Goal: Information Seeking & Learning: Learn about a topic

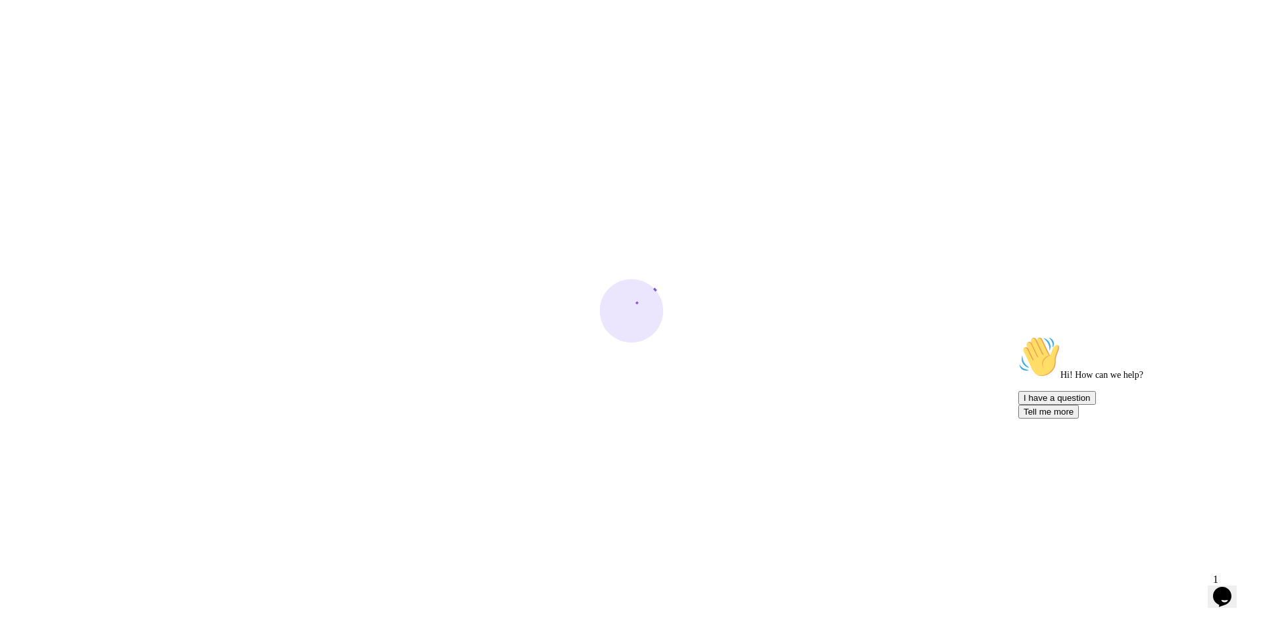
click at [1018, 336] on icon "Chat attention grabber" at bounding box center [1018, 336] width 0 height 0
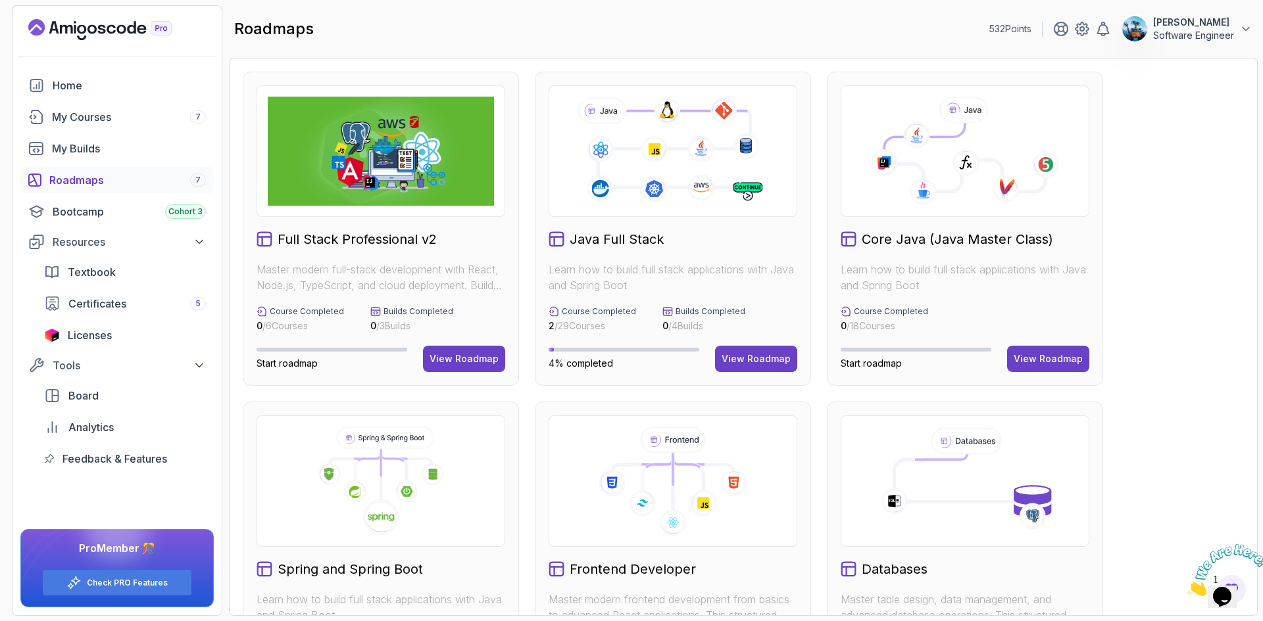
scroll to position [329, 0]
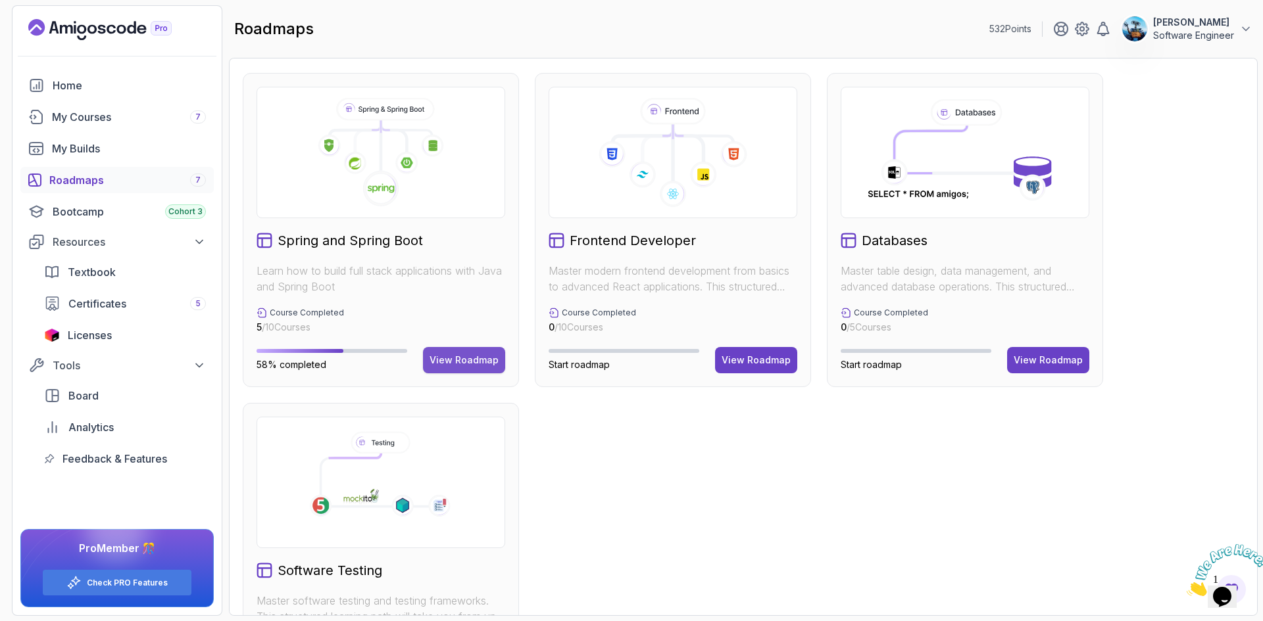
click at [469, 366] on div "View Roadmap" at bounding box center [463, 360] width 69 height 13
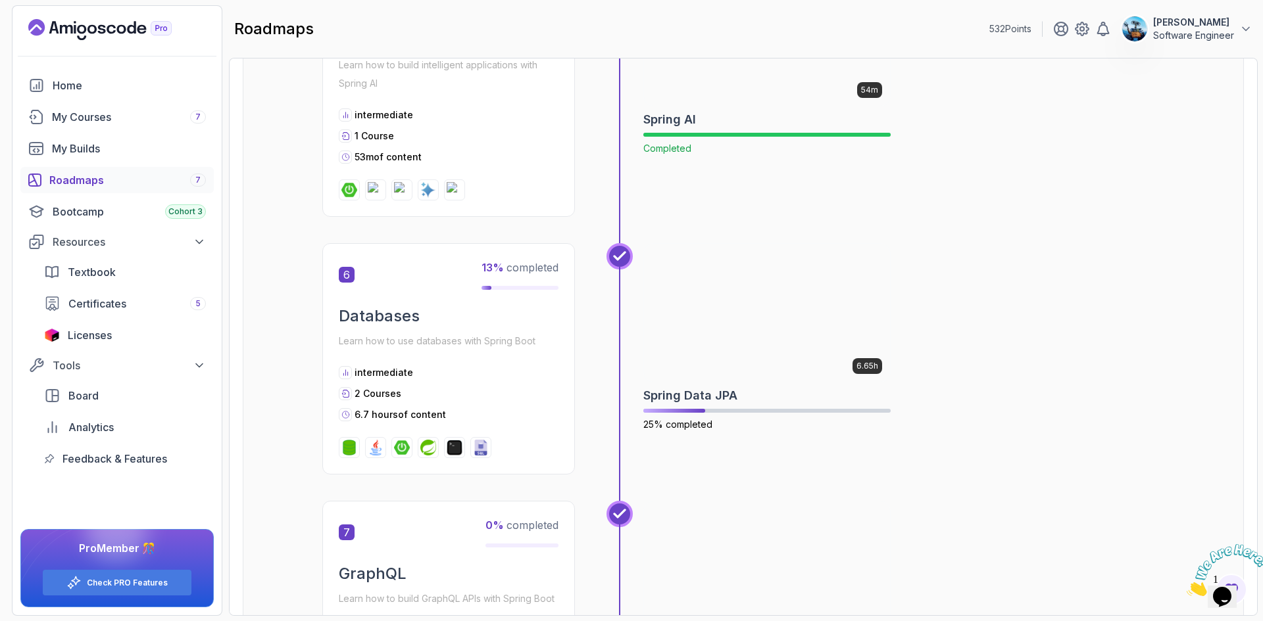
scroll to position [1526, 0]
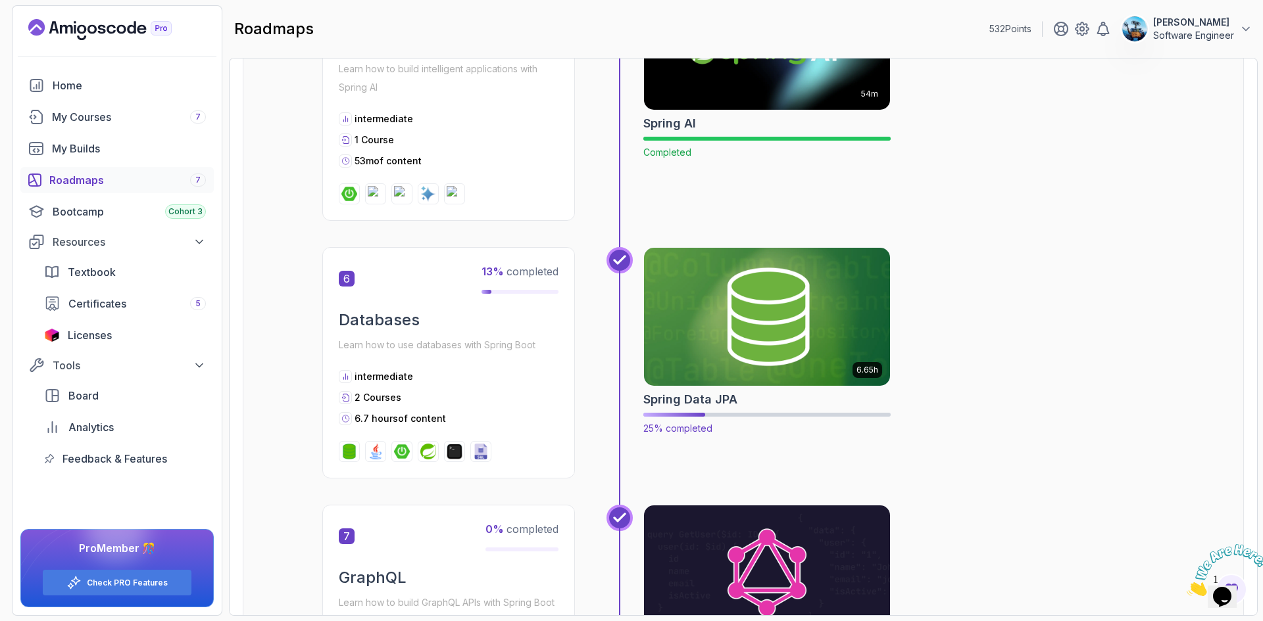
click at [764, 354] on img at bounding box center [767, 317] width 258 height 145
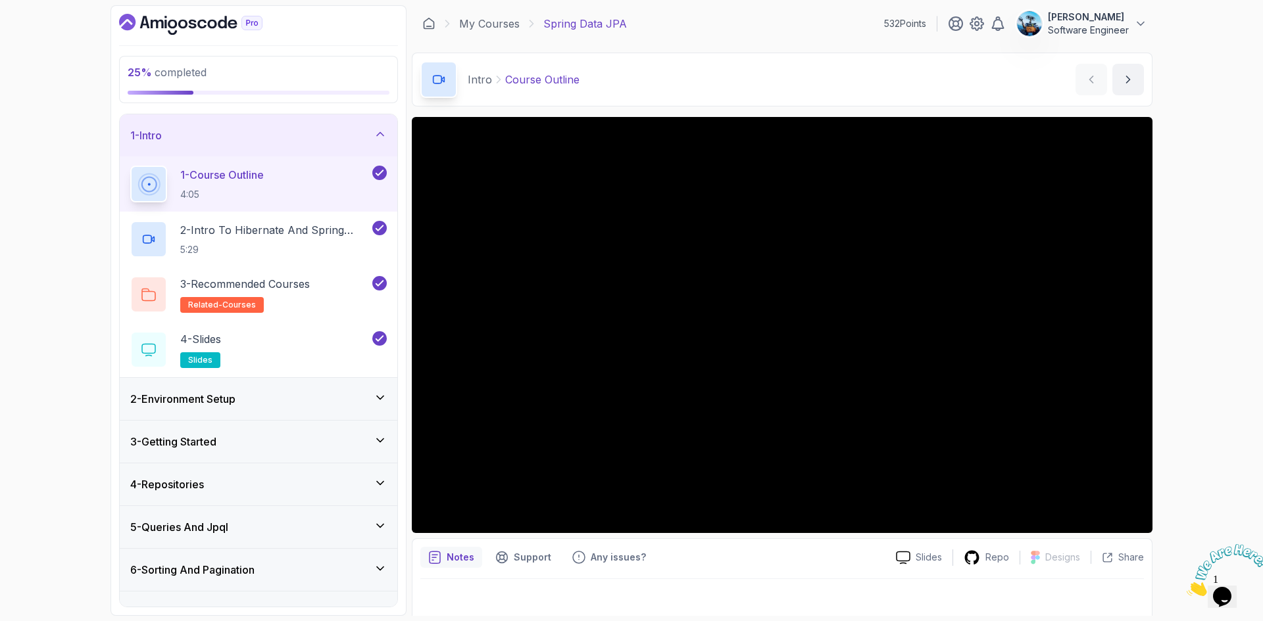
click at [1205, 137] on div "25 % completed 1 - Intro 1 - Course Outline 4:05 2 - Intro To Hibernate And Spr…" at bounding box center [631, 310] width 1263 height 621
drag, startPoint x: 1234, startPoint y: 208, endPoint x: 1234, endPoint y: 191, distance: 17.8
click at [1234, 208] on div "25 % completed 1 - Intro 1 - Course Outline 4:05 2 - Intro To Hibernate And Spr…" at bounding box center [631, 310] width 1263 height 621
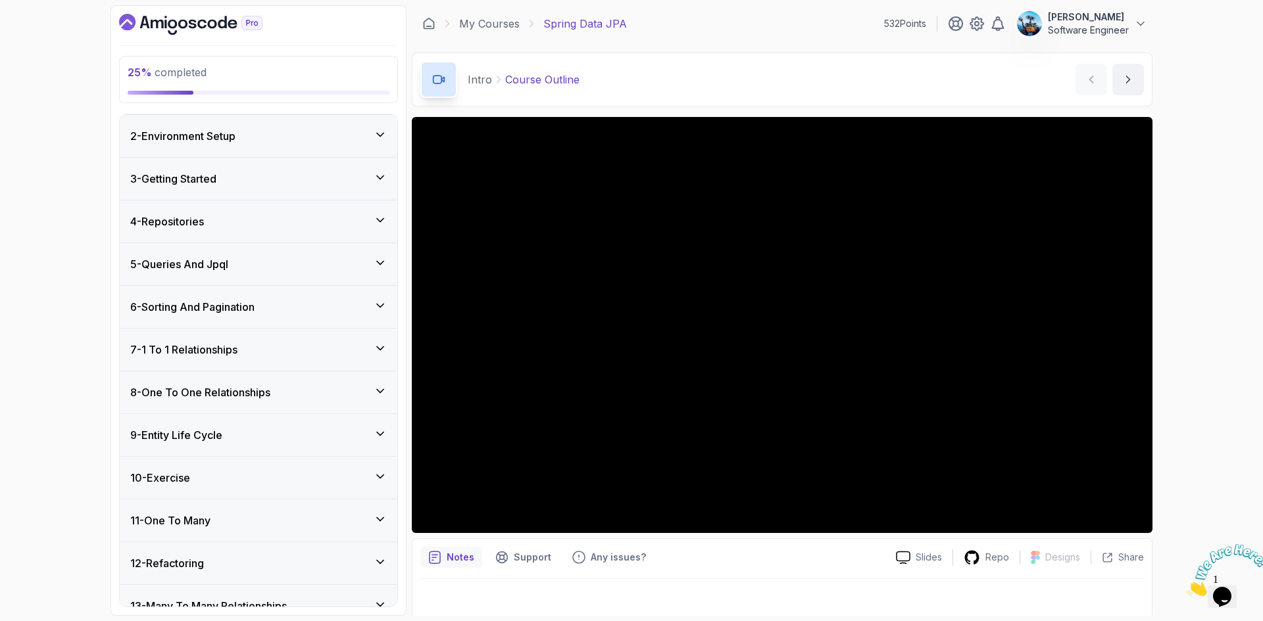
click at [266, 267] on div "5 - Queries And Jpql" at bounding box center [258, 264] width 256 height 16
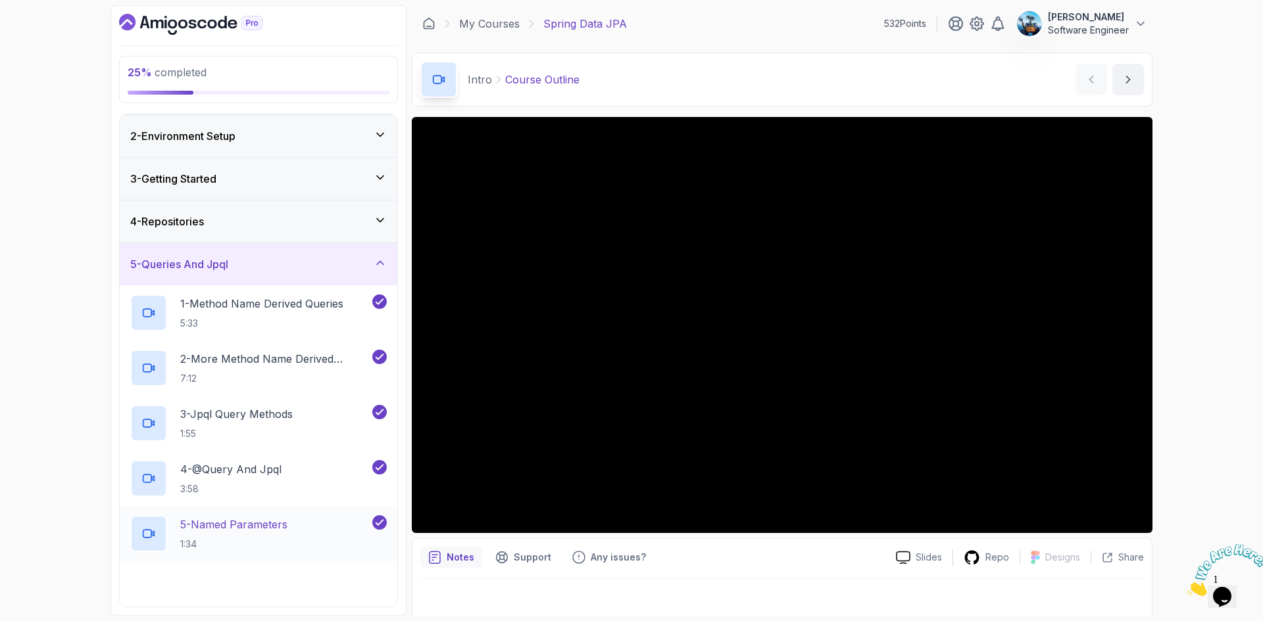
scroll to position [305, 0]
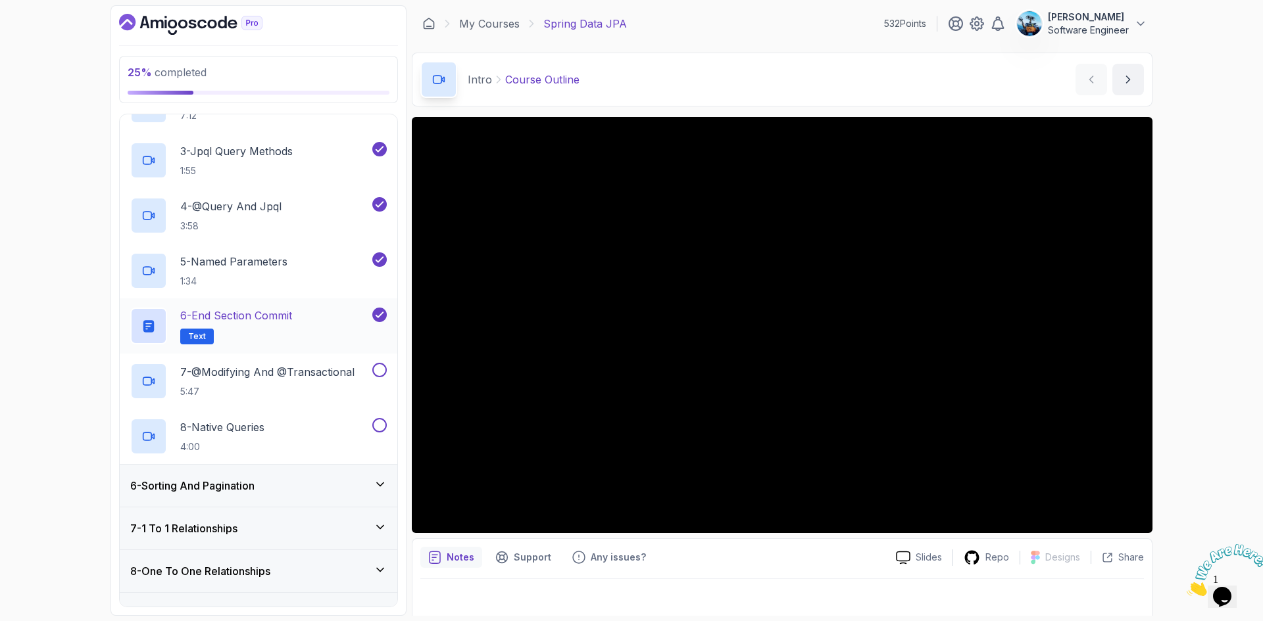
click at [239, 327] on h2 "6 - End Section Commit Text" at bounding box center [236, 326] width 112 height 37
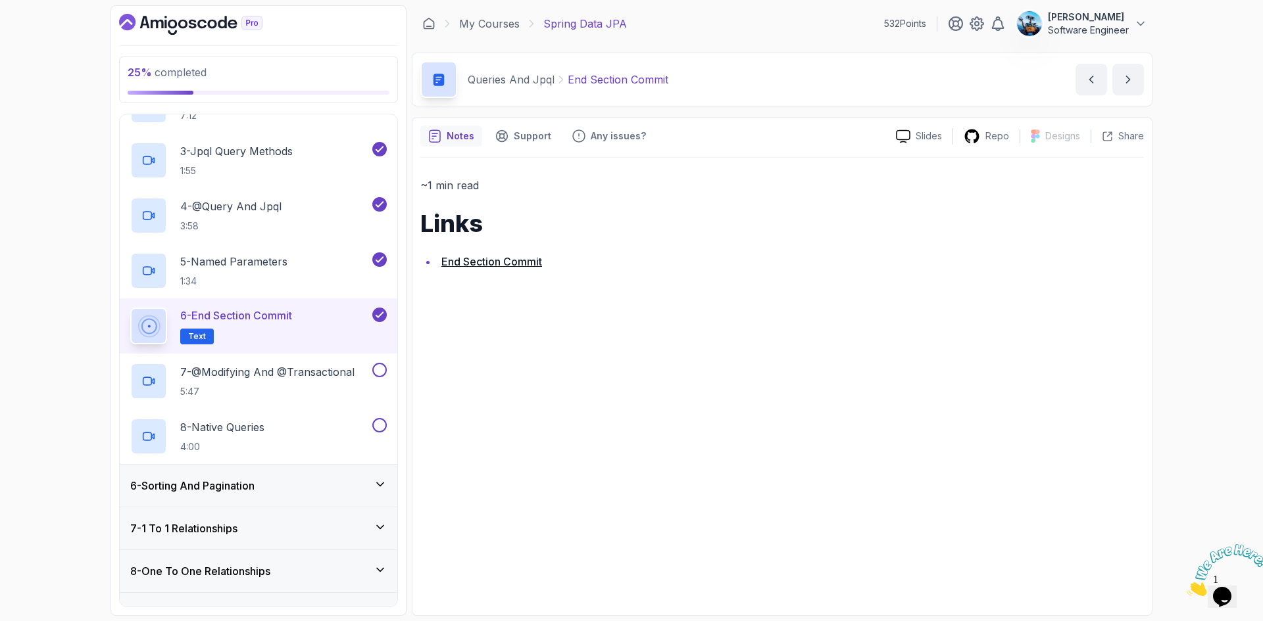
click at [495, 263] on link "End Section Commit" at bounding box center [491, 261] width 101 height 13
click at [318, 377] on p "7 - @Modifying And @Transactional" at bounding box center [267, 372] width 174 height 16
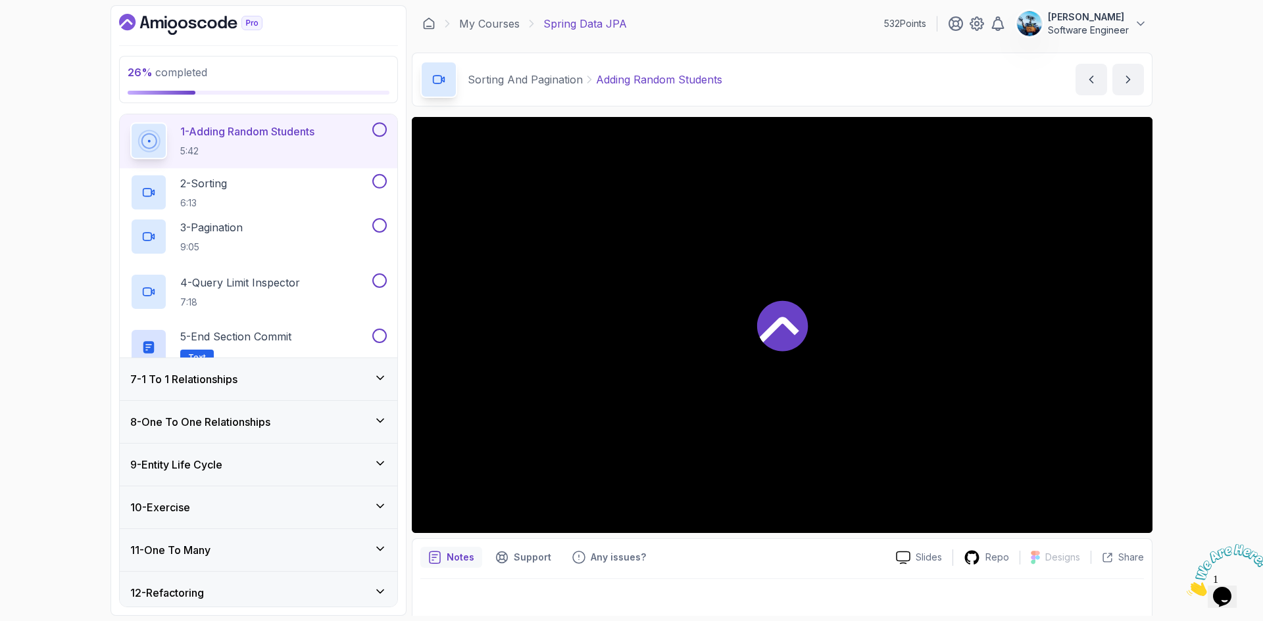
scroll to position [230, 0]
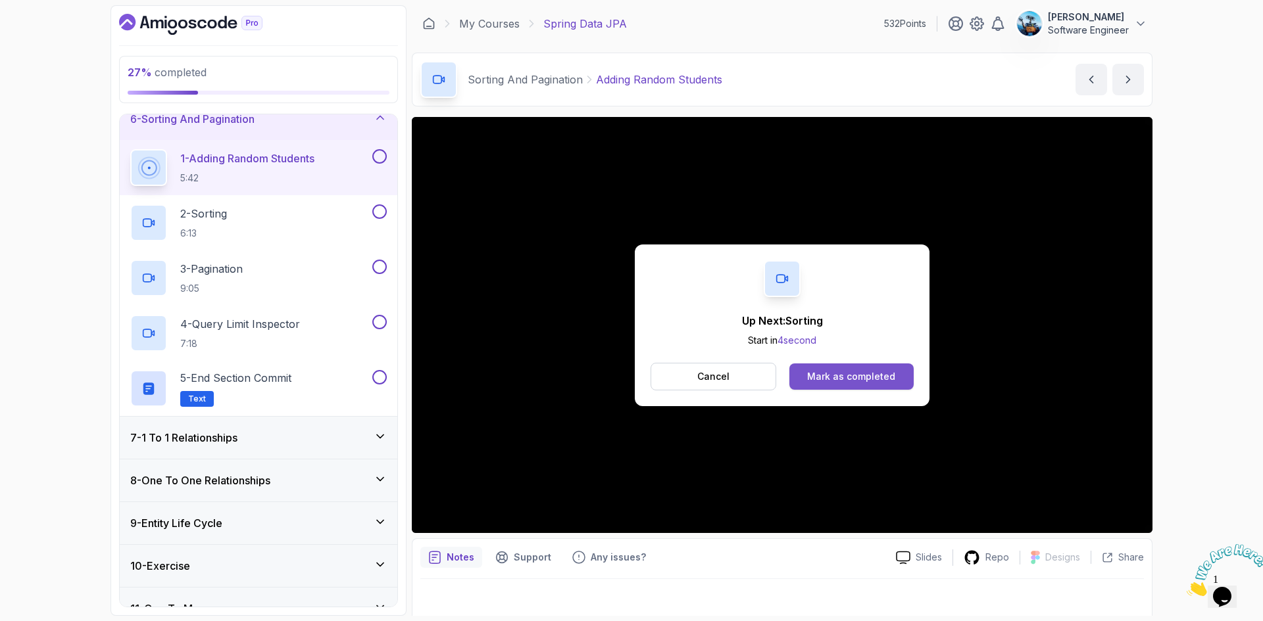
click at [897, 377] on button "Mark as completed" at bounding box center [851, 377] width 124 height 26
